Goal: Communication & Community: Answer question/provide support

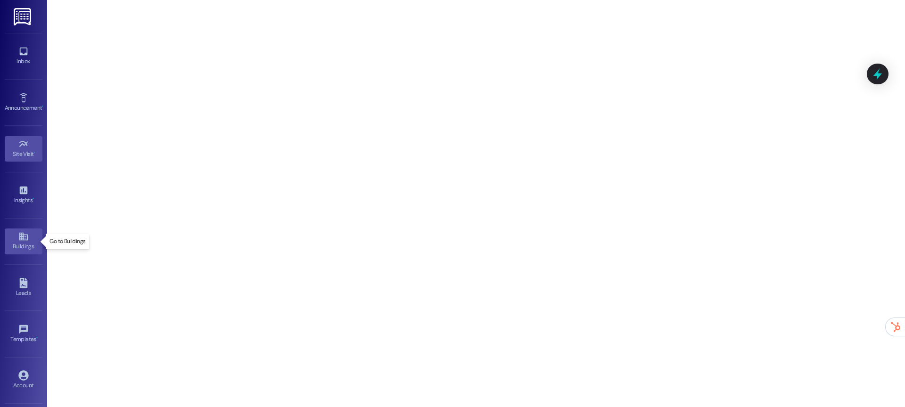
click at [22, 243] on div "Buildings" at bounding box center [23, 246] width 47 height 9
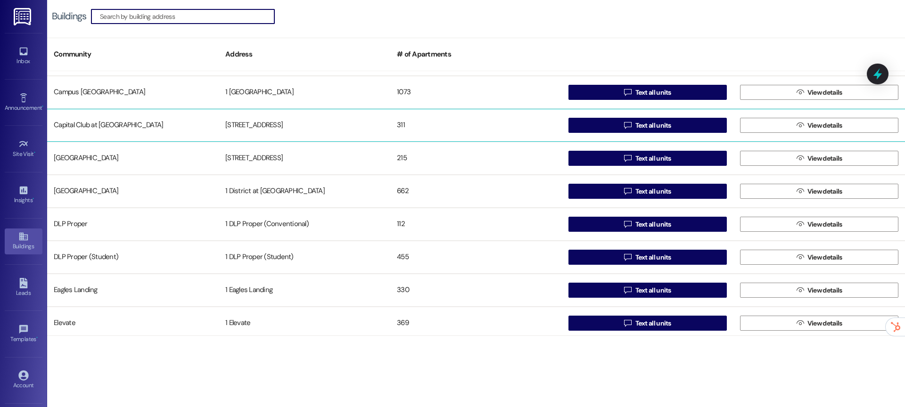
scroll to position [371, 0]
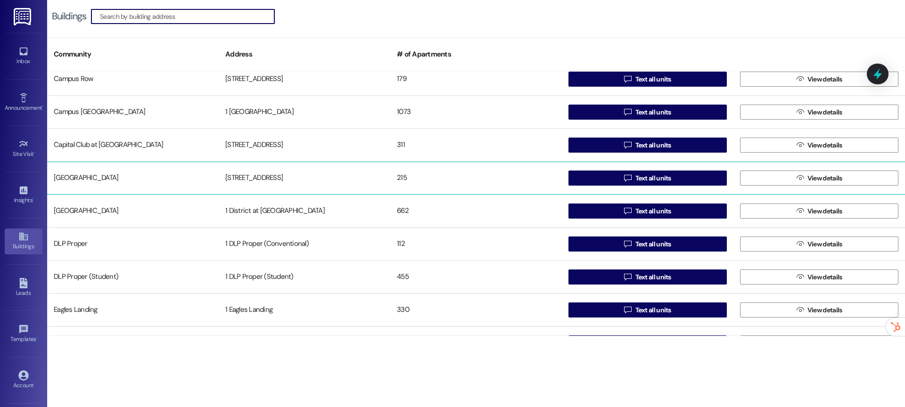
click at [452, 183] on div "215" at bounding box center [475, 178] width 171 height 19
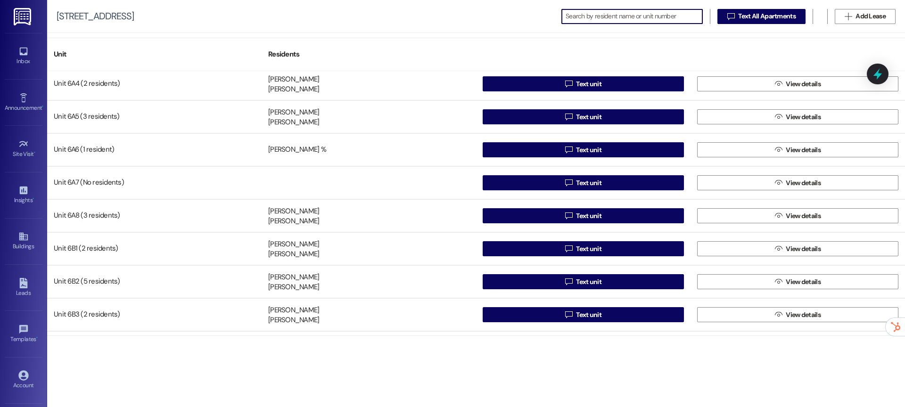
scroll to position [4685, 0]
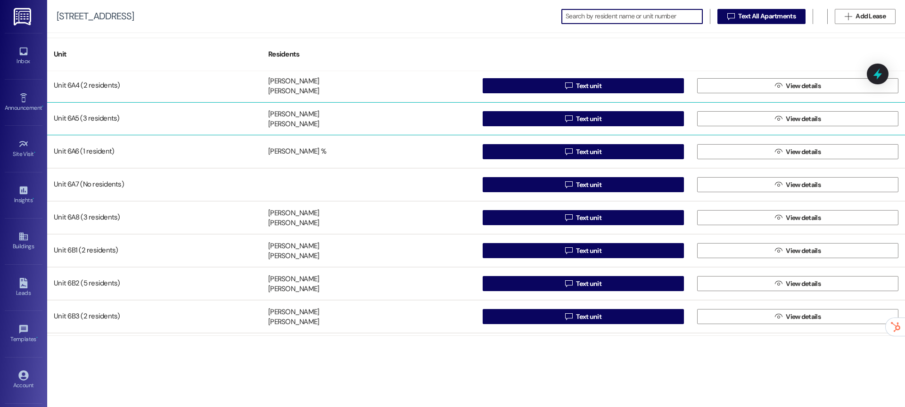
click at [320, 122] on div "Samatha Norton Kayla Martin Chris Pino" at bounding box center [368, 118] width 214 height 19
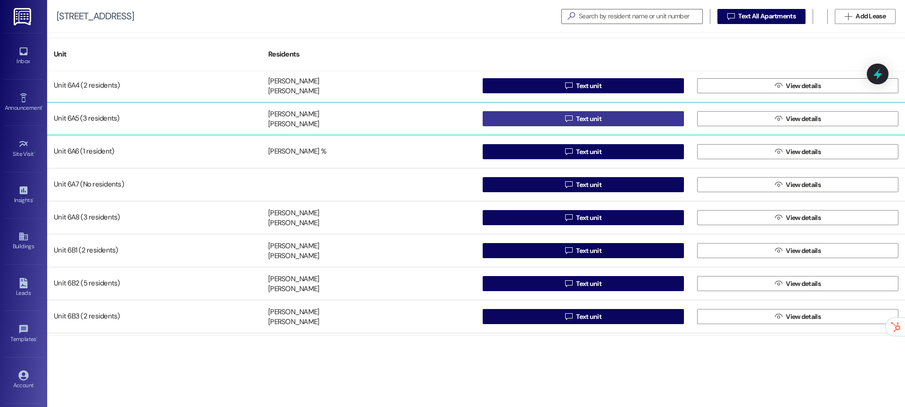
click at [519, 117] on button " Text unit" at bounding box center [582, 118] width 201 height 15
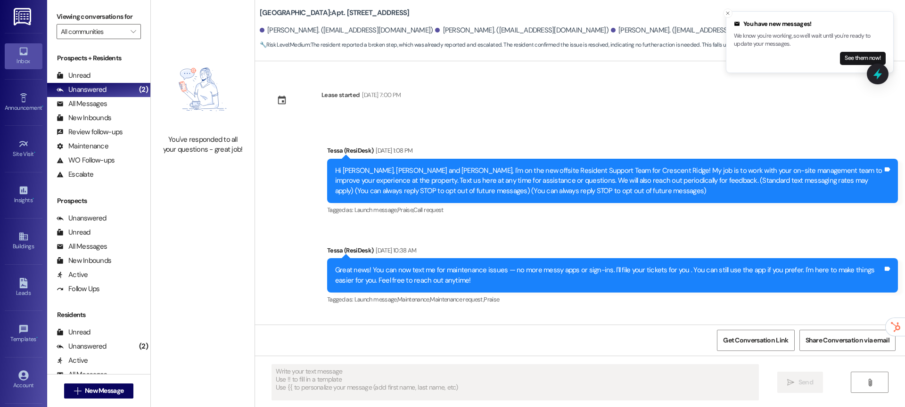
type textarea "Fetching suggested responses. Please feel free to read through the conversation…"
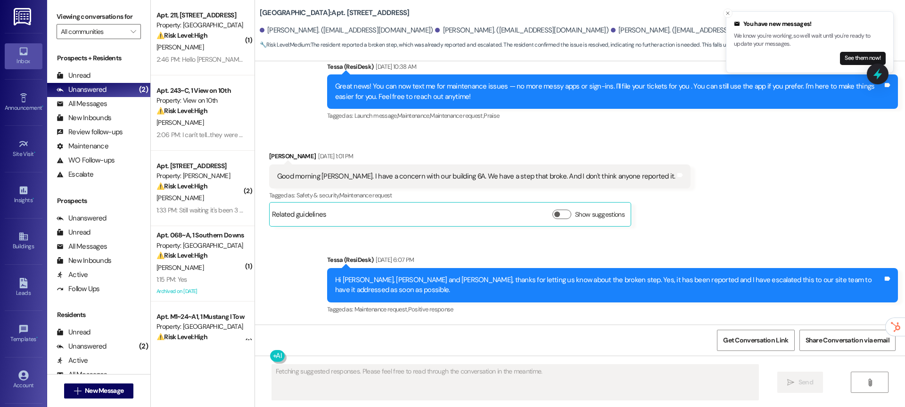
scroll to position [183, 0]
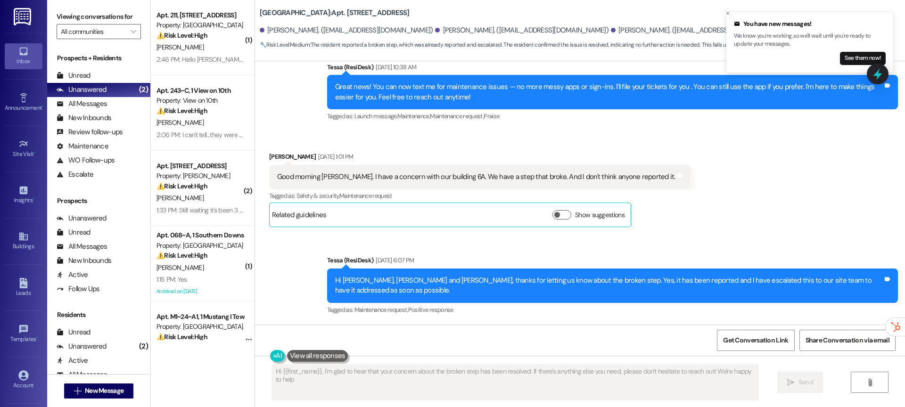
type textarea "Hi {{first_name}}, I'm glad to hear that your concern about the broken step has…"
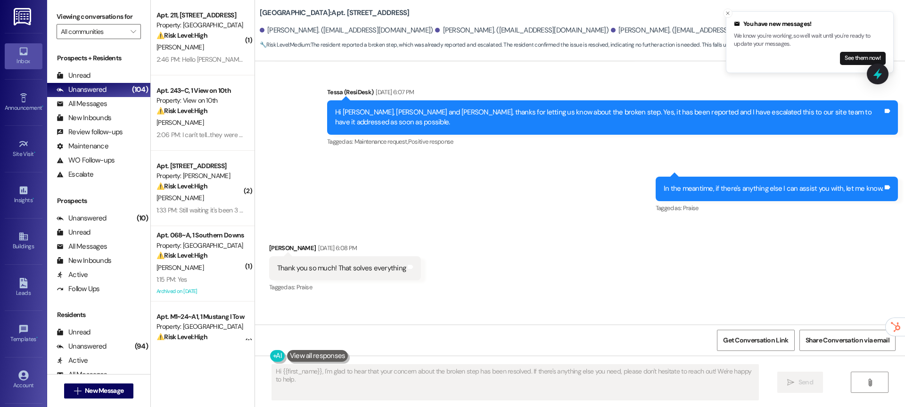
scroll to position [344, 0]
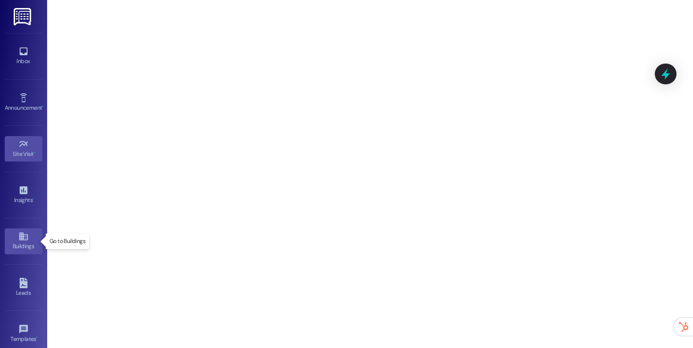
click at [19, 251] on link "Buildings" at bounding box center [24, 240] width 38 height 25
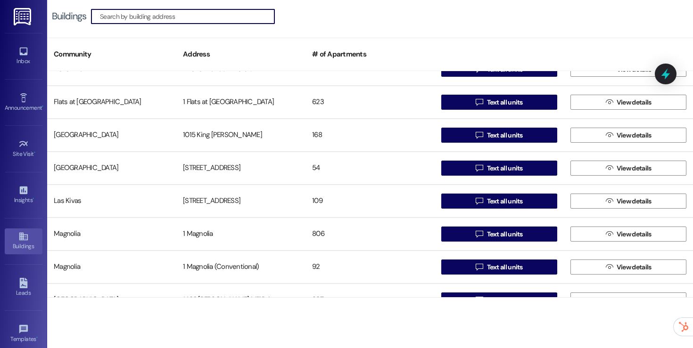
scroll to position [737, 0]
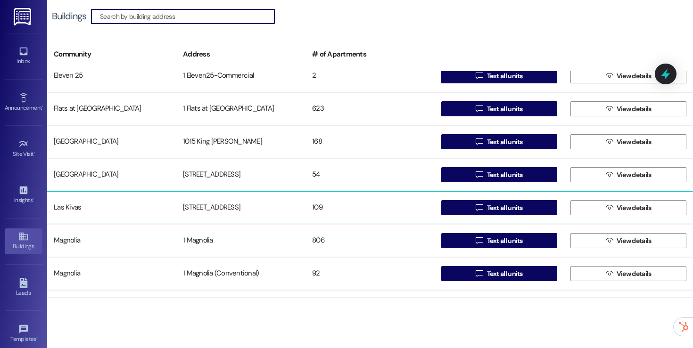
click at [377, 204] on div "109" at bounding box center [369, 207] width 129 height 19
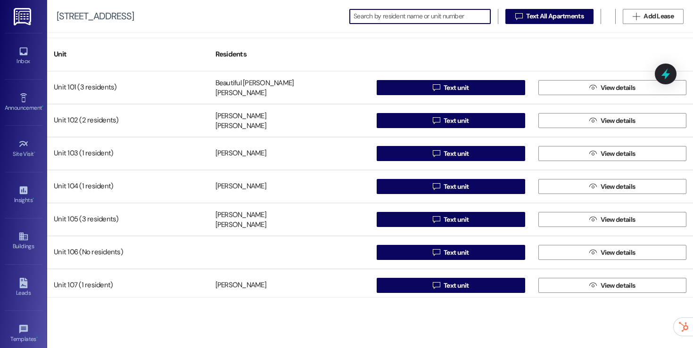
click at [385, 16] on input at bounding box center [421, 16] width 137 height 13
type input "p"
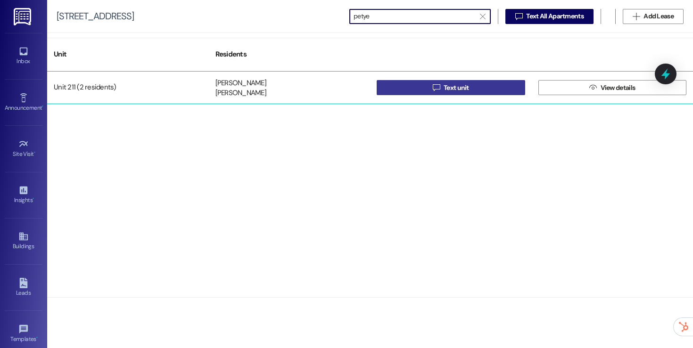
type input "petye"
click at [415, 86] on button " Text unit" at bounding box center [450, 87] width 148 height 15
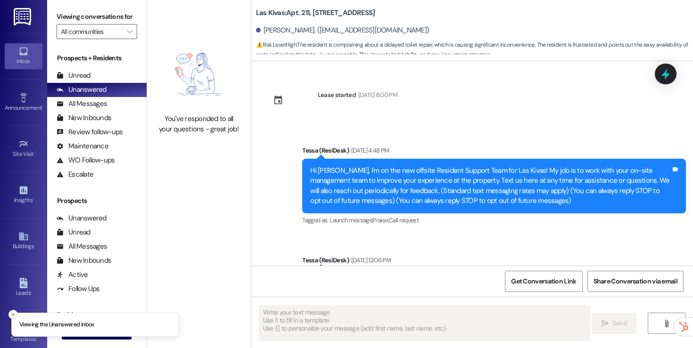
type textarea "Fetching suggested responses. Please feel free to read through the conversation…"
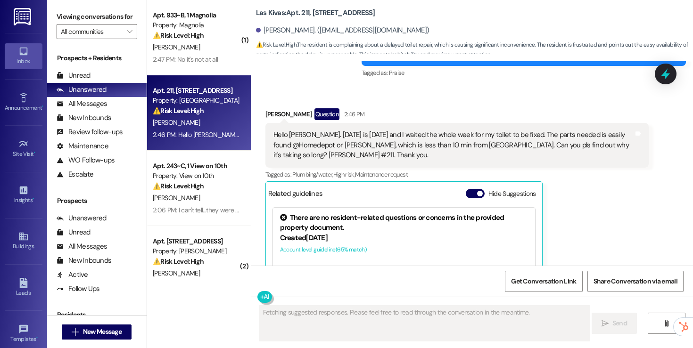
scroll to position [3229, 0]
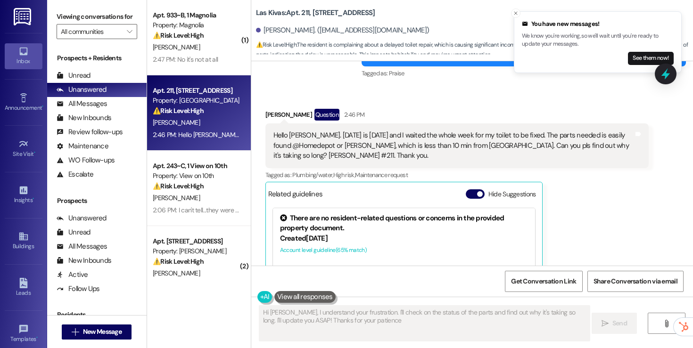
type textarea "Hi Maria, I understand your frustration. I'll check on the status of the parts …"
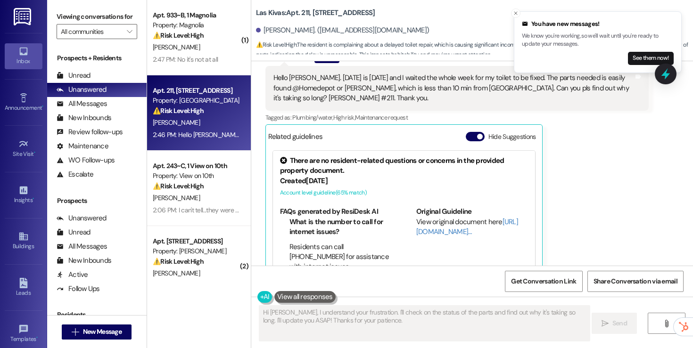
scroll to position [3203, 0]
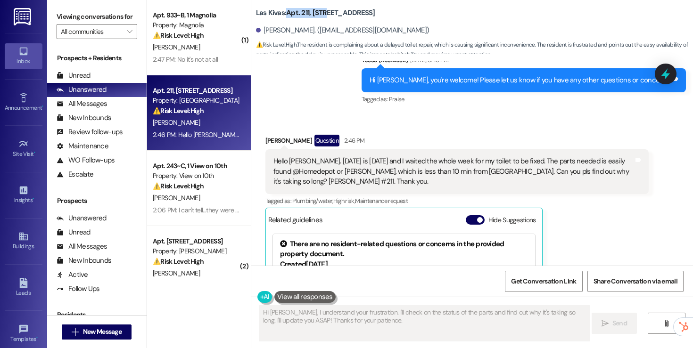
drag, startPoint x: 321, startPoint y: 13, endPoint x: 282, endPoint y: 14, distance: 39.1
click at [282, 14] on b "Las Kivas: Apt. 211, 4777 Tramway Blvd NE" at bounding box center [315, 13] width 119 height 10
copy b "Apt. 211, 4777"
click at [282, 14] on b "Las Kivas: Apt. 211, 4777 Tramway Blvd NE" at bounding box center [315, 13] width 119 height 10
drag, startPoint x: 303, startPoint y: 14, endPoint x: 284, endPoint y: 16, distance: 19.9
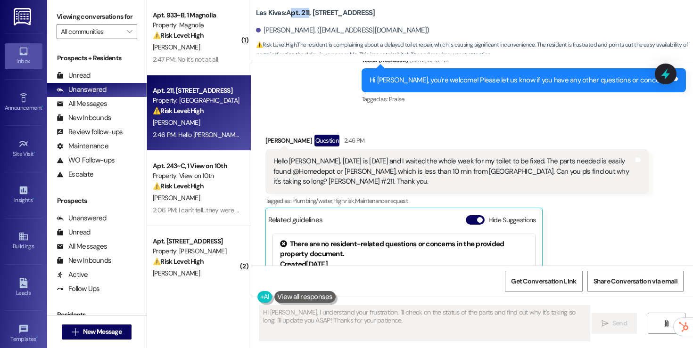
click at [284, 16] on b "Las Kivas: Apt. 211, 4777 Tramway Blvd NE" at bounding box center [315, 13] width 119 height 10
drag, startPoint x: 282, startPoint y: 13, endPoint x: 304, endPoint y: 13, distance: 22.6
click at [304, 13] on b "Las Kivas: Apt. 211, 4777 Tramway Blvd NE" at bounding box center [315, 13] width 119 height 10
copy b "Apt. 211,"
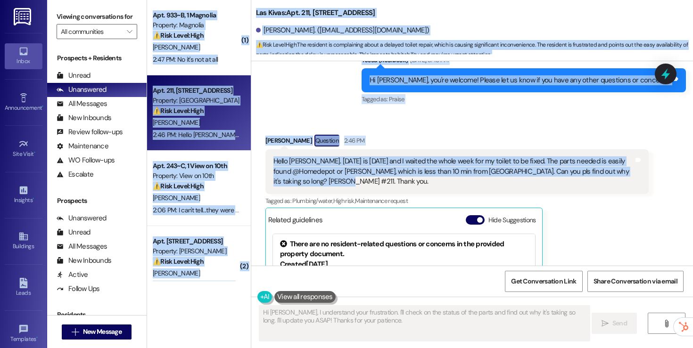
drag, startPoint x: 342, startPoint y: 155, endPoint x: 243, endPoint y: 121, distance: 104.7
click at [243, 120] on div "( 1 ) Apt. 933~B, 1 Magnolia Property: Magnolia ⚠️ Risk Level: High The residen…" at bounding box center [420, 174] width 546 height 348
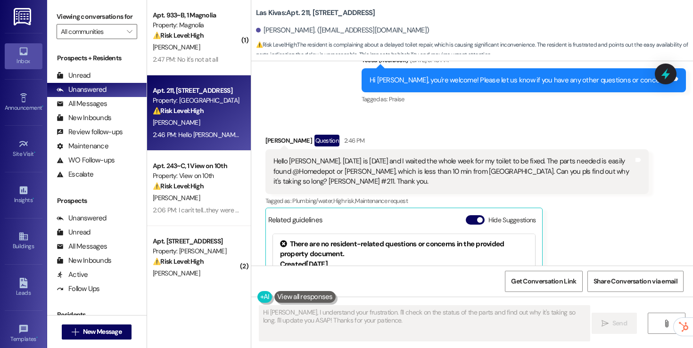
click at [339, 156] on div "Hello Tessa. Today is Friday and I waited the whole week for my toilet to be fi…" at bounding box center [453, 171] width 360 height 30
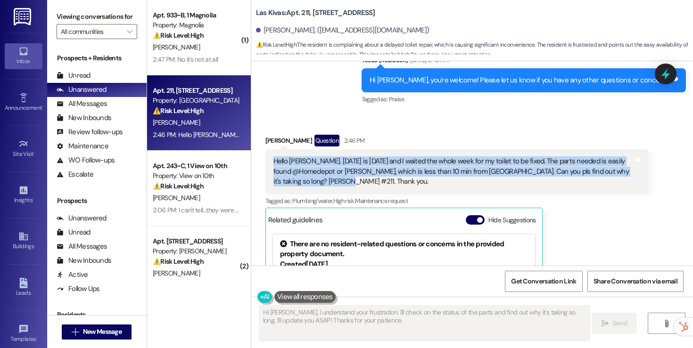
drag, startPoint x: 343, startPoint y: 153, endPoint x: 265, endPoint y: 133, distance: 81.0
click at [265, 149] on div "Hello Tessa. Today is Friday and I waited the whole week for my toilet to be fi…" at bounding box center [457, 171] width 384 height 44
copy div "Hello Tessa. Today is Friday and I waited the whole week for my toilet to be fi…"
click at [531, 283] on span "Get Conversation Link" at bounding box center [543, 282] width 65 height 10
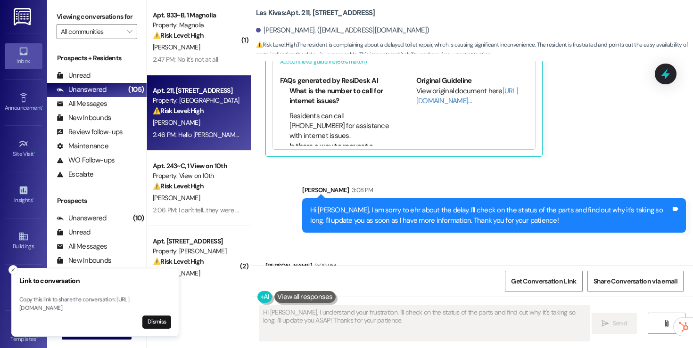
scroll to position [3427, 0]
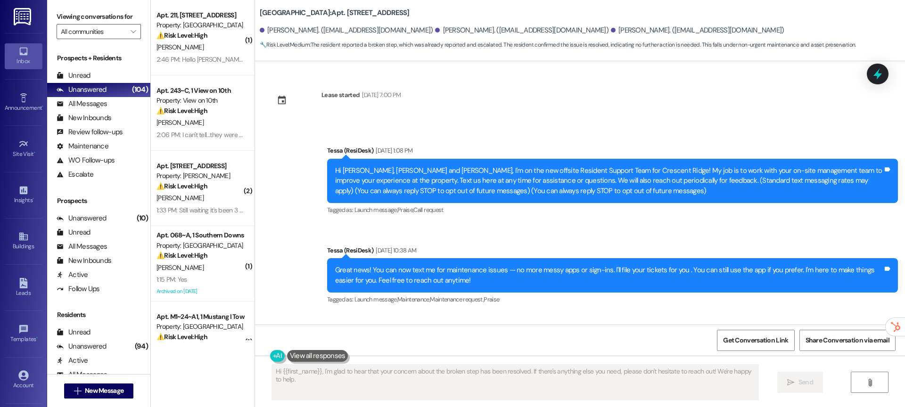
scroll to position [344, 0]
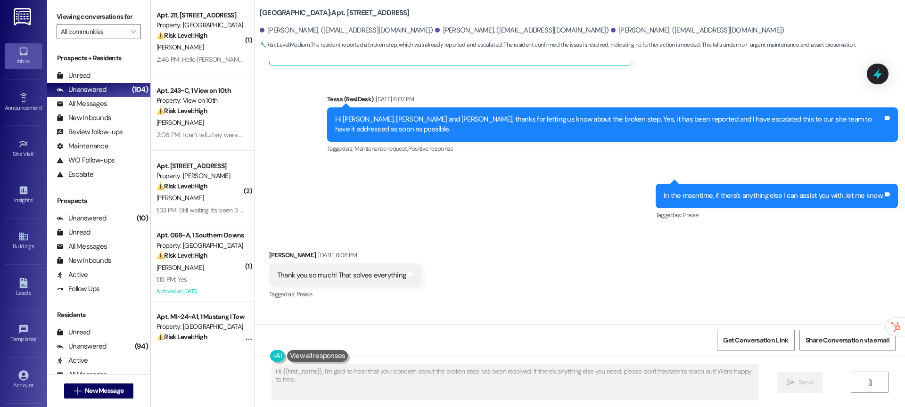
click at [25, 18] on img at bounding box center [23, 16] width 19 height 17
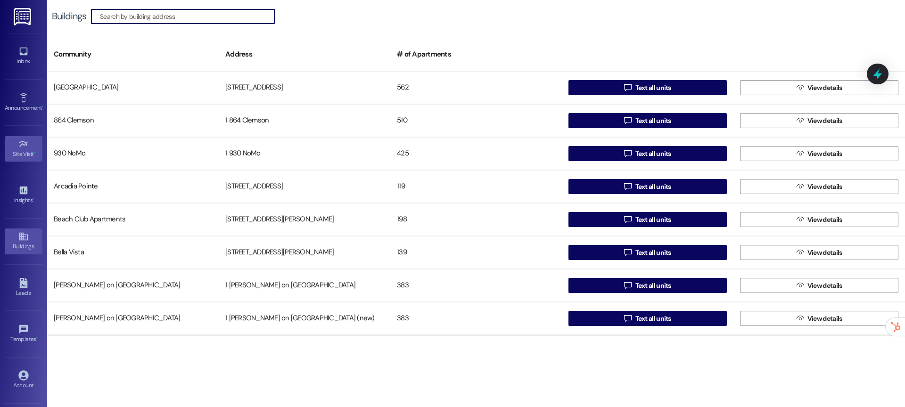
click at [17, 152] on div "Site Visit •" at bounding box center [23, 153] width 47 height 9
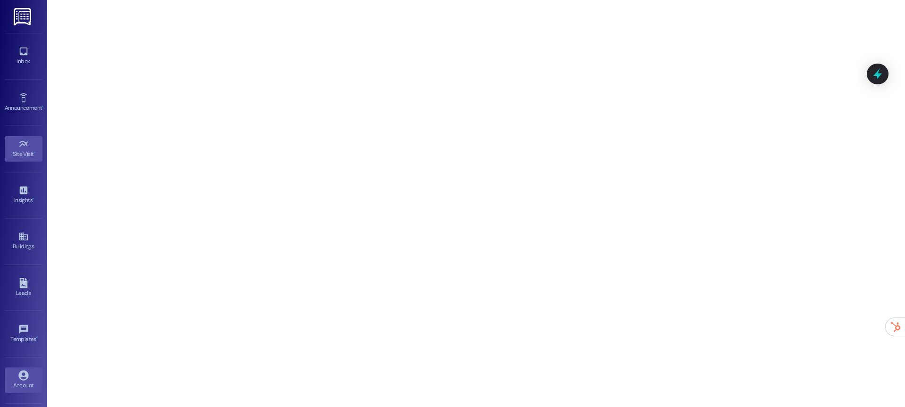
click at [21, 379] on icon at bounding box center [23, 375] width 10 height 10
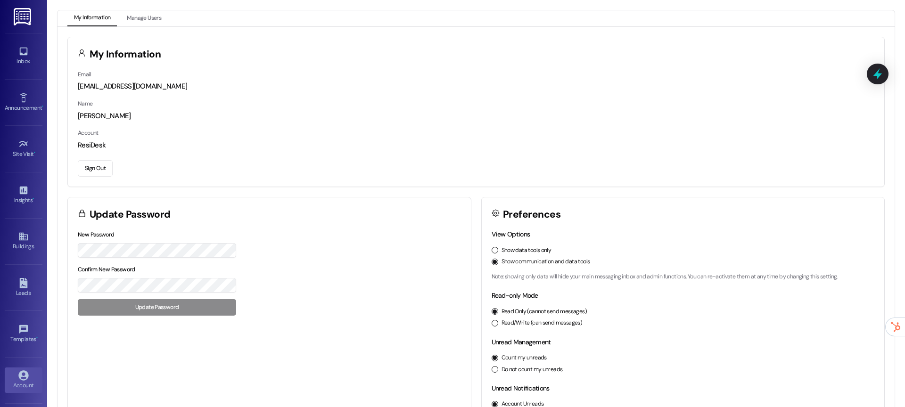
click at [100, 171] on button "Sign Out" at bounding box center [95, 168] width 35 height 16
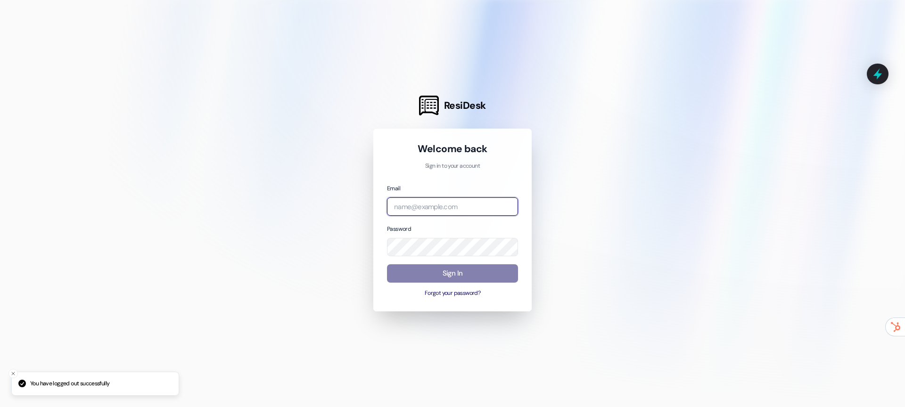
click at [416, 208] on input "email" at bounding box center [452, 206] width 131 height 18
type input "[EMAIL_ADDRESS][DOMAIN_NAME]"
